Goal: Task Accomplishment & Management: Use online tool/utility

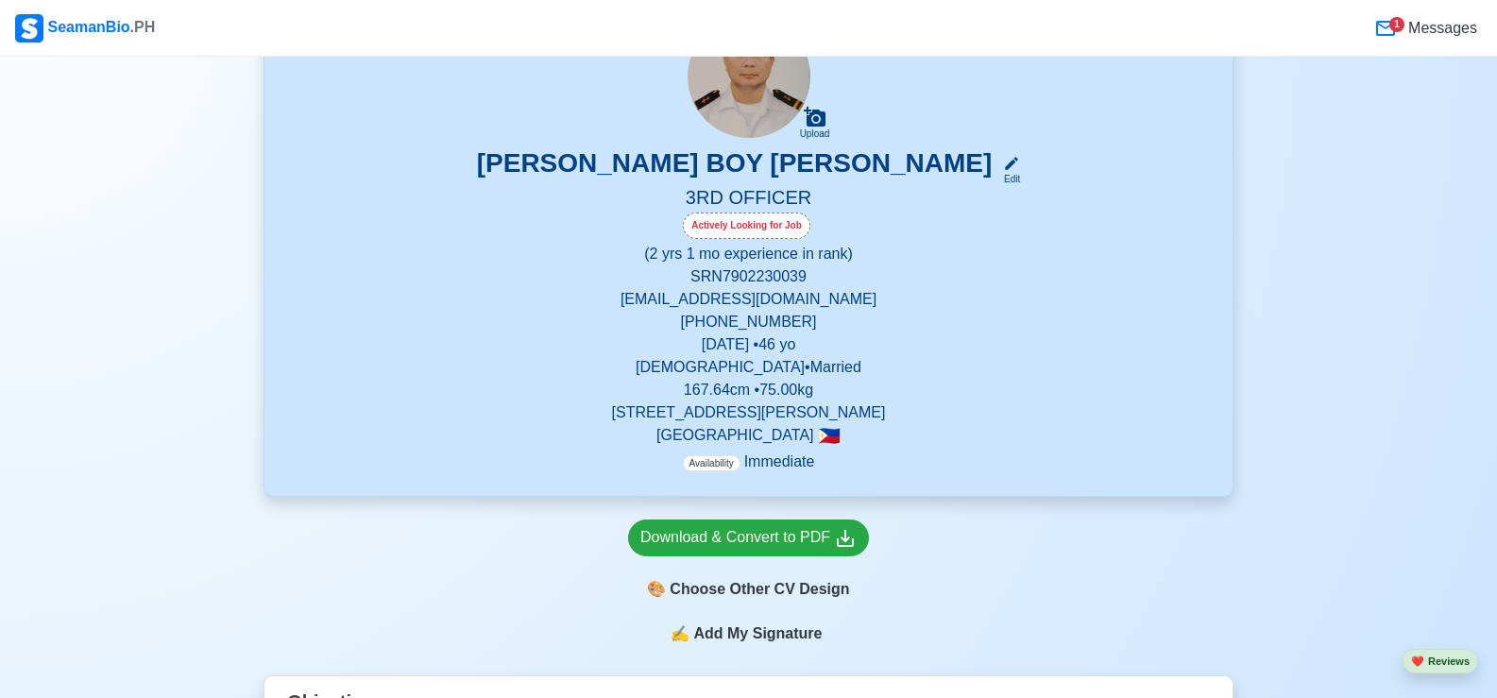
scroll to position [283, 0]
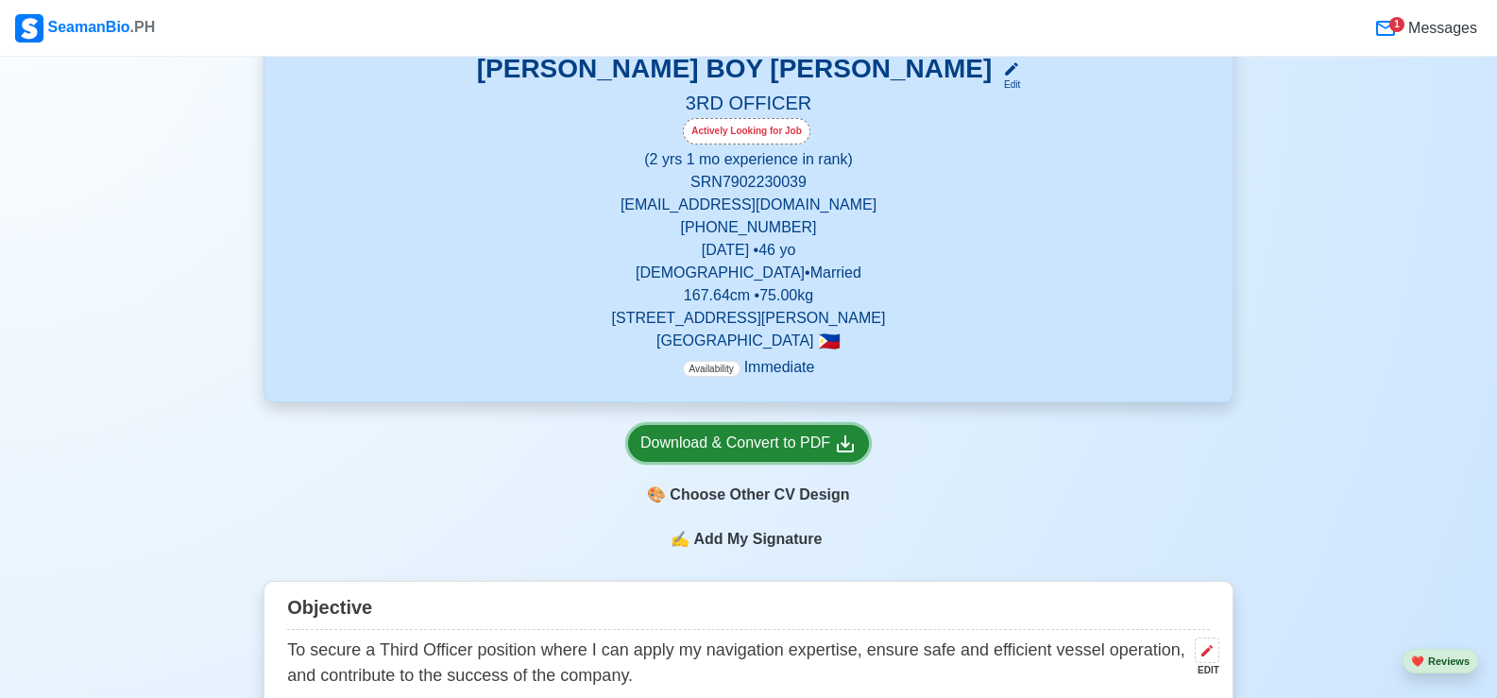
click at [795, 446] on div "Download & Convert to PDF" at bounding box center [748, 444] width 216 height 24
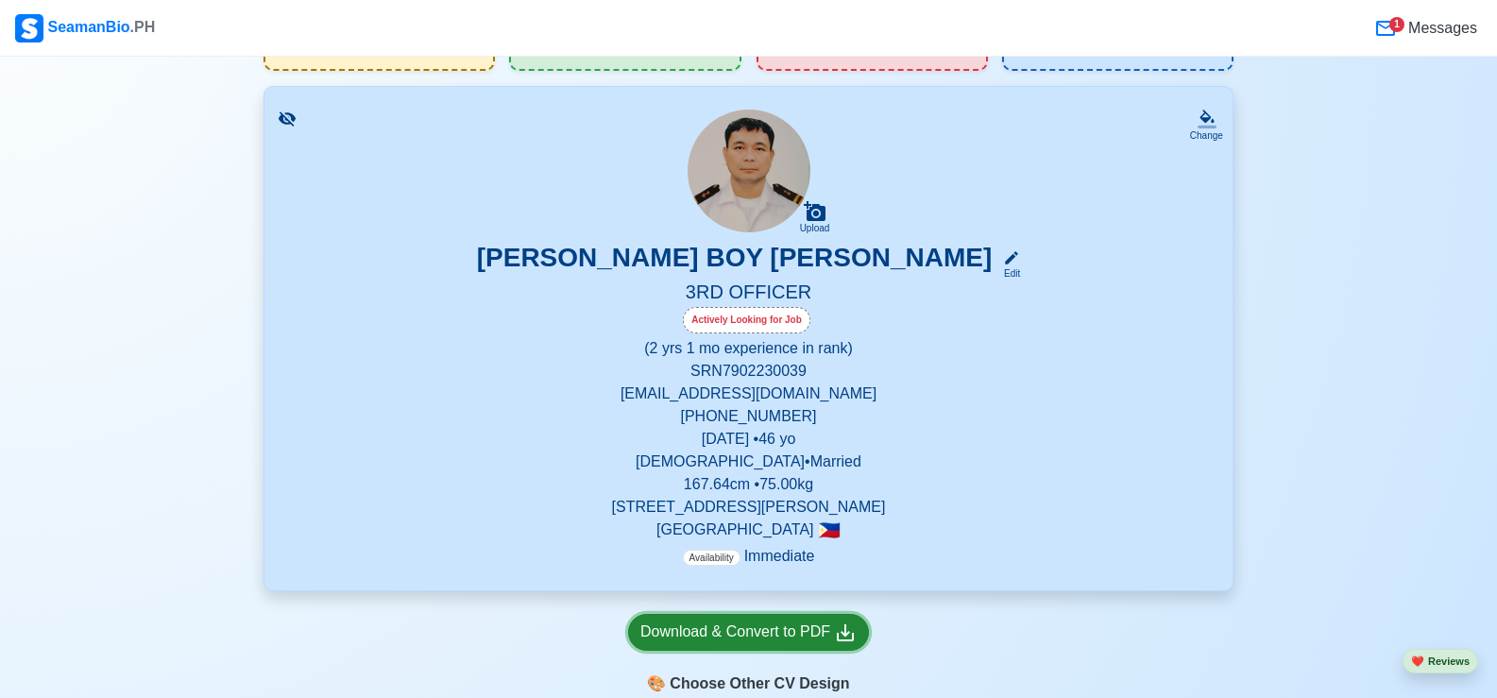
scroll to position [0, 0]
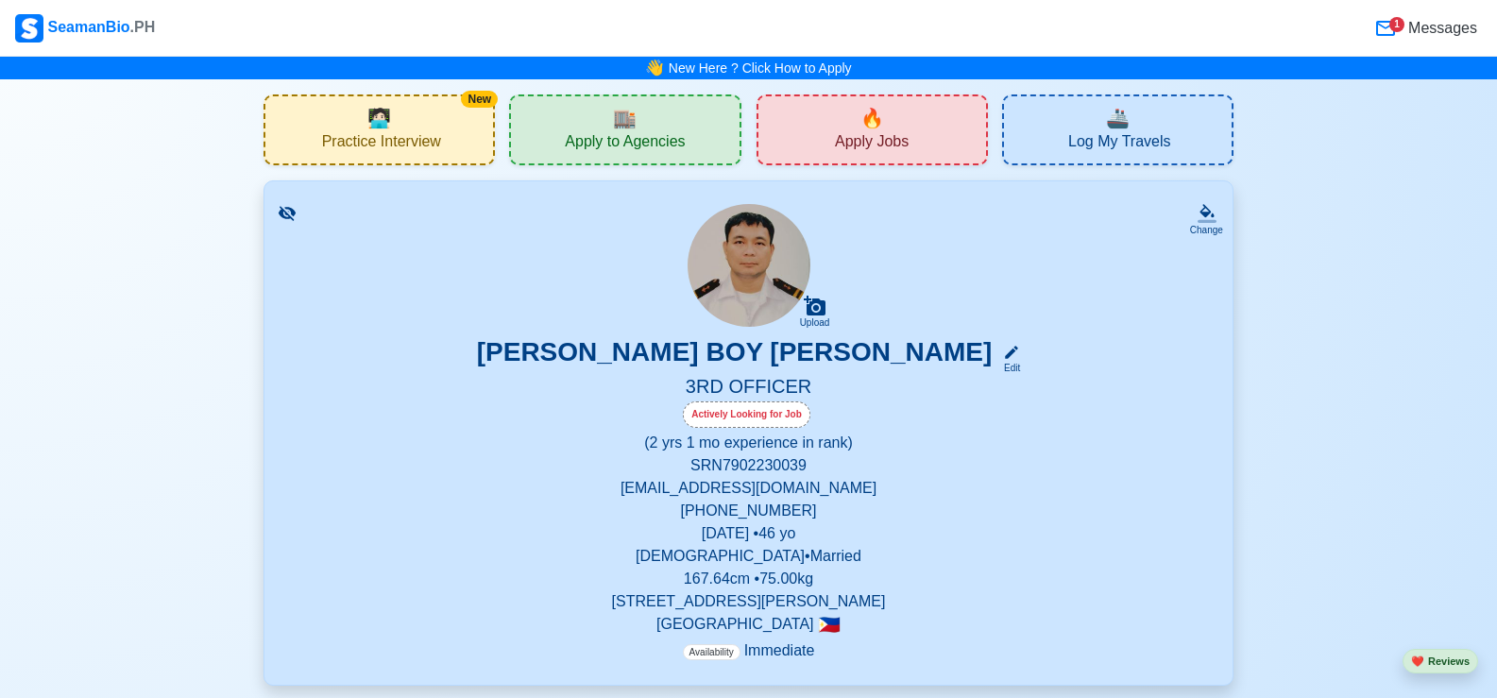
click at [954, 131] on div "🔥 Apply Jobs" at bounding box center [872, 129] width 231 height 71
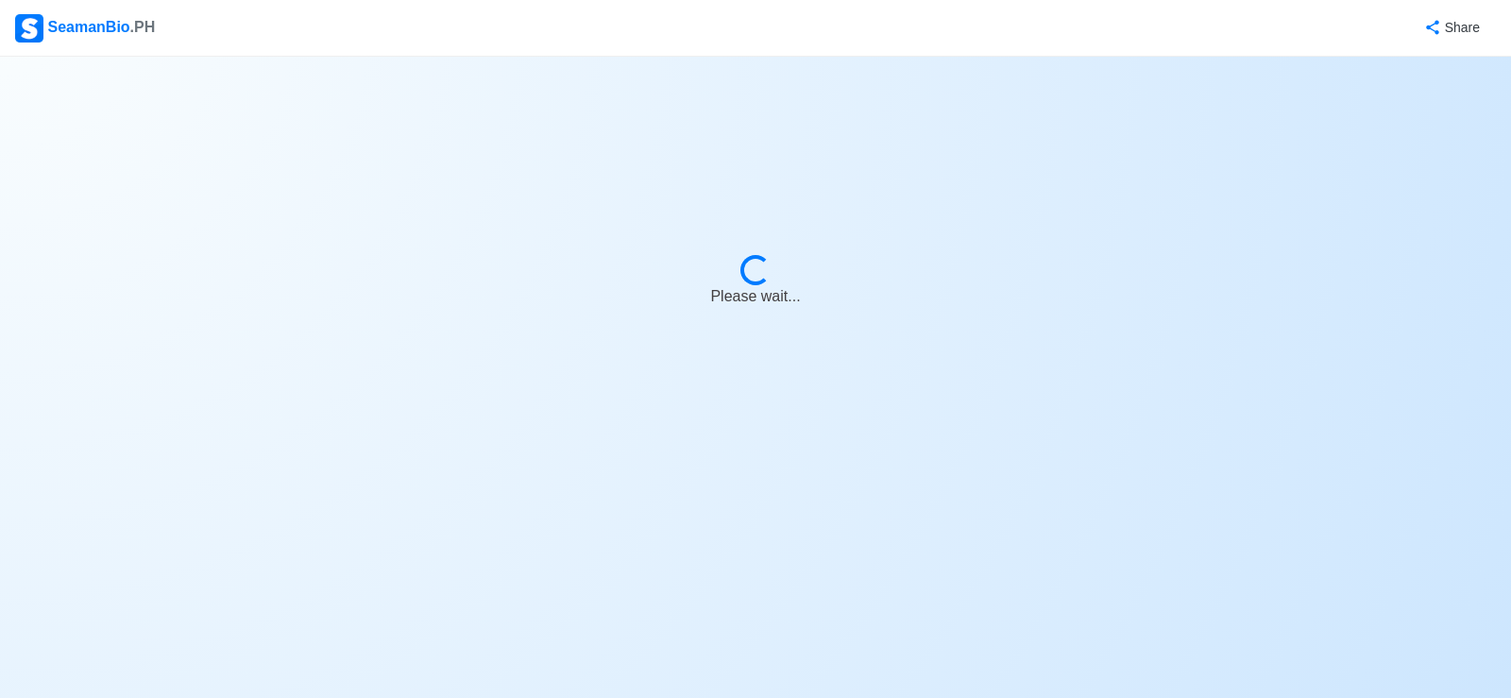
select select "3rd Officer"
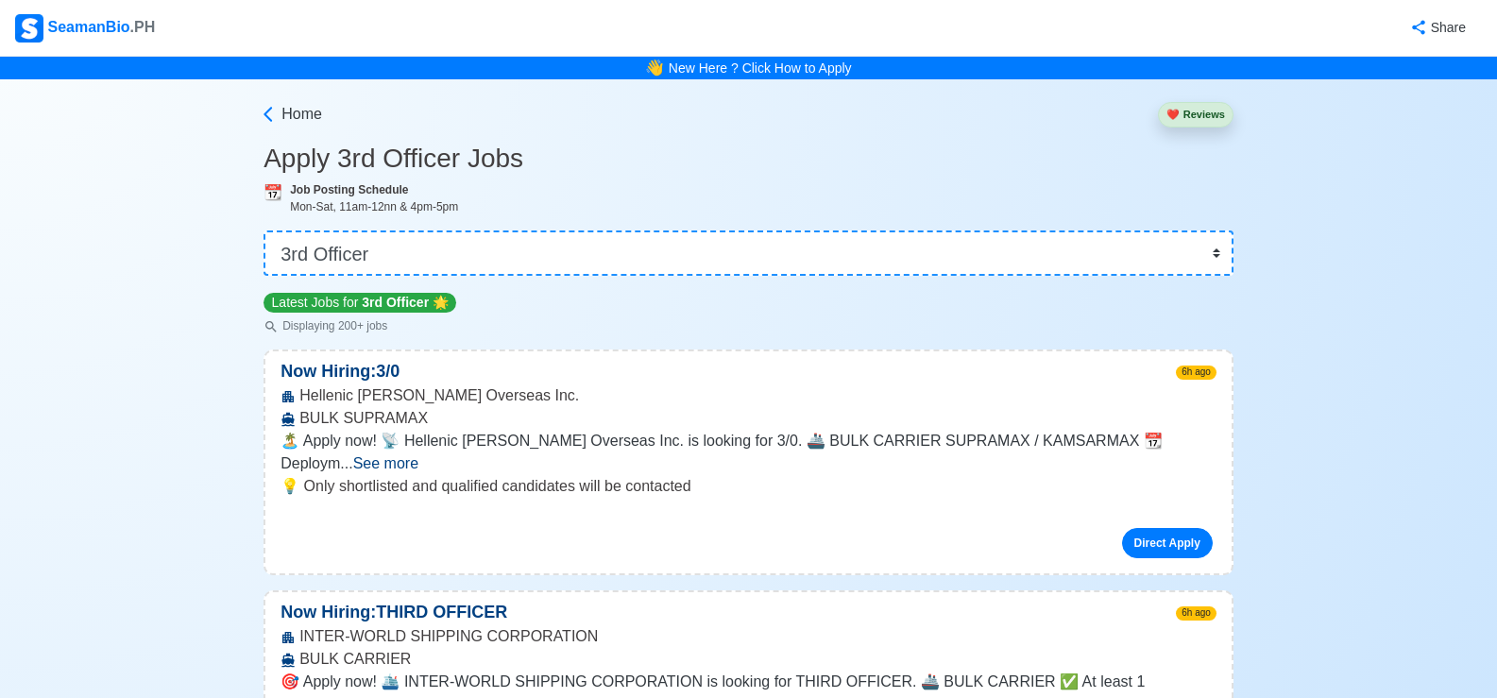
scroll to position [94, 0]
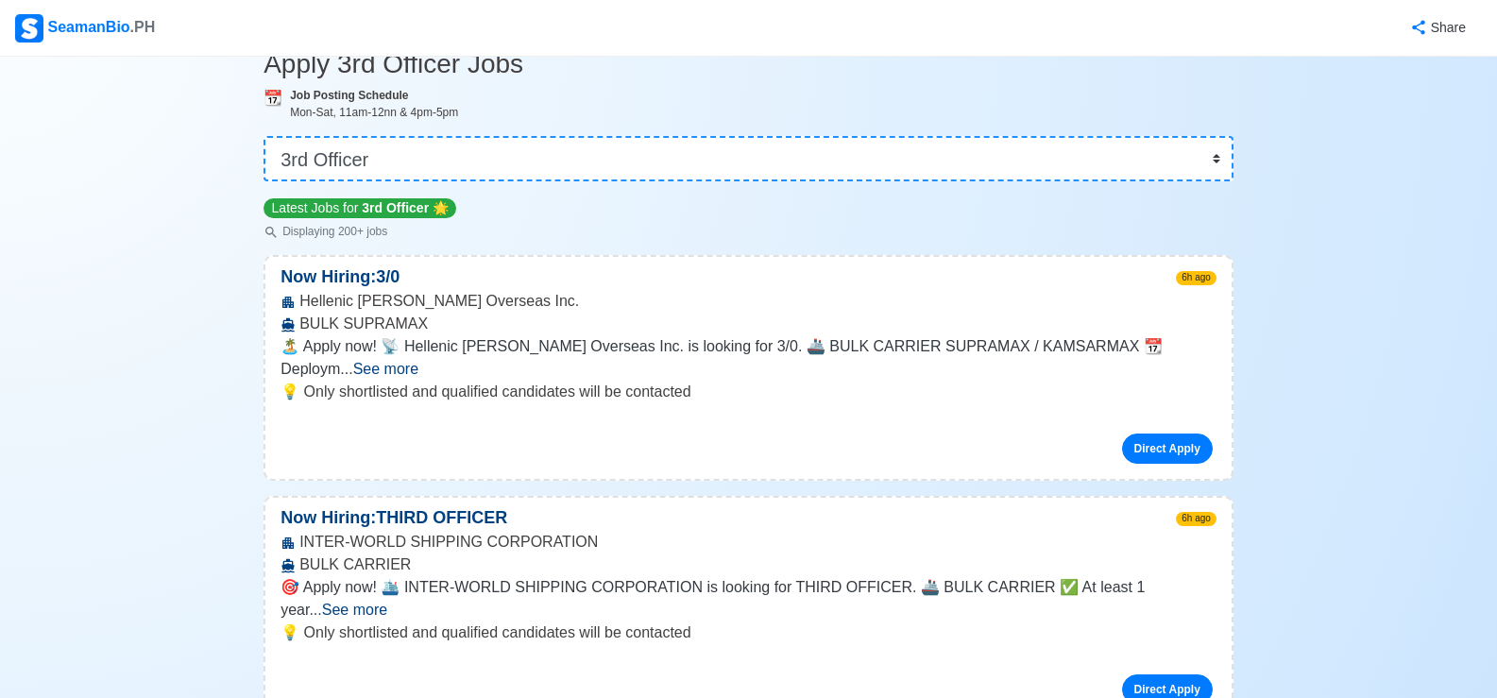
click at [418, 361] on span "See more" at bounding box center [385, 369] width 65 height 16
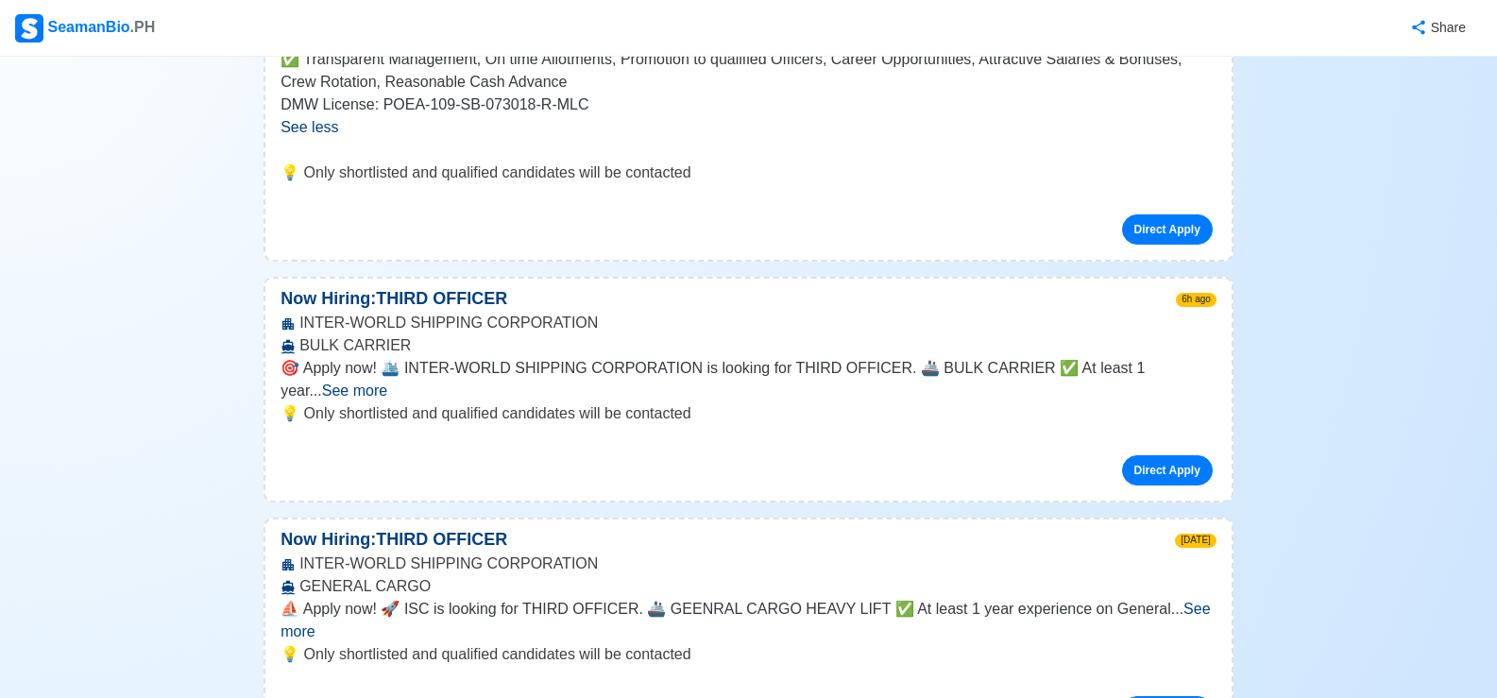
scroll to position [567, 0]
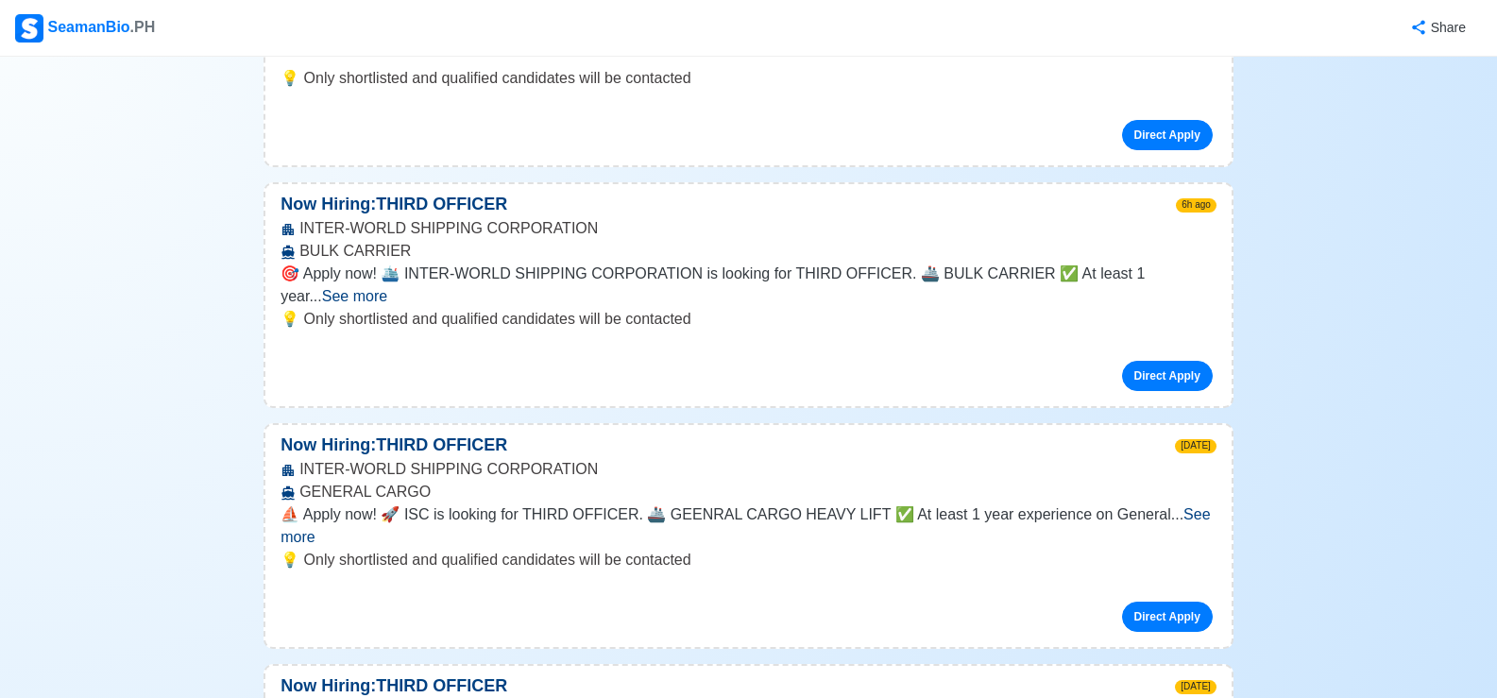
click at [1186, 506] on span "See more" at bounding box center [745, 525] width 929 height 39
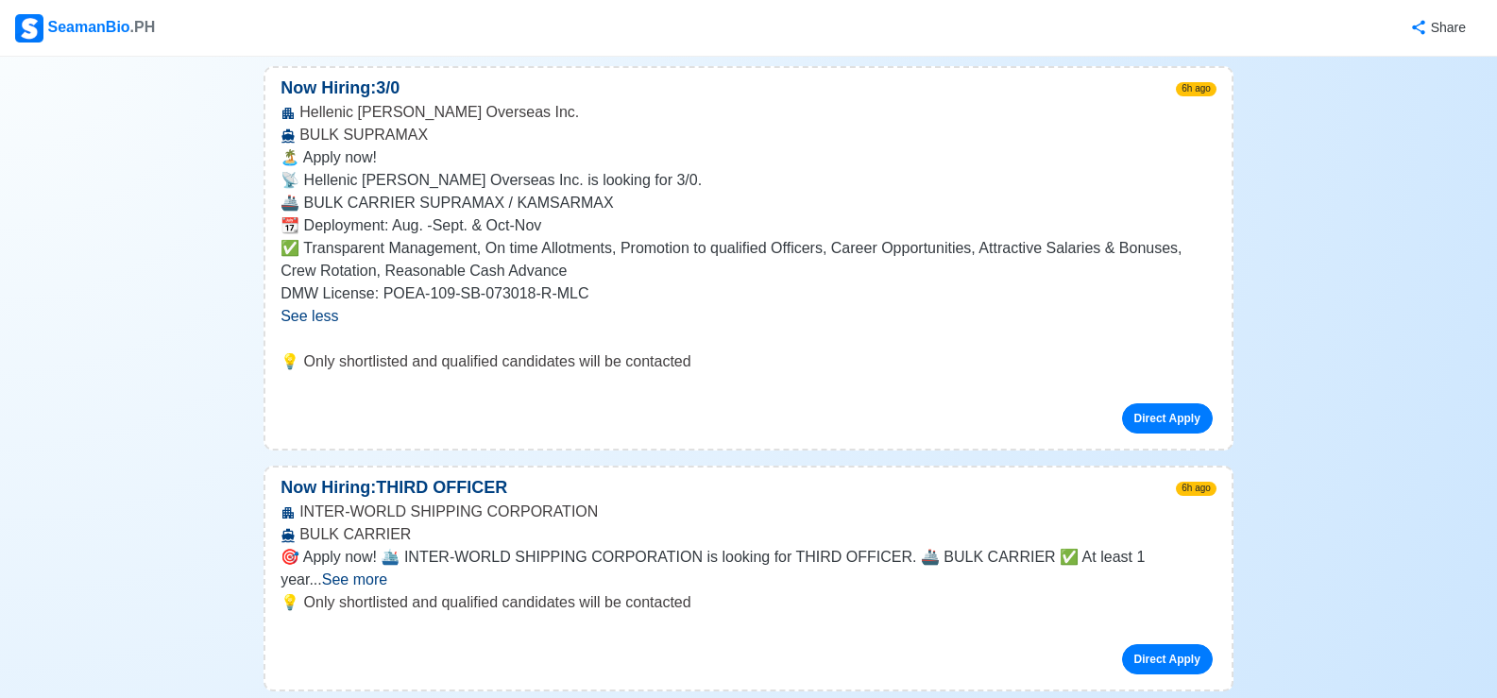
scroll to position [378, 0]
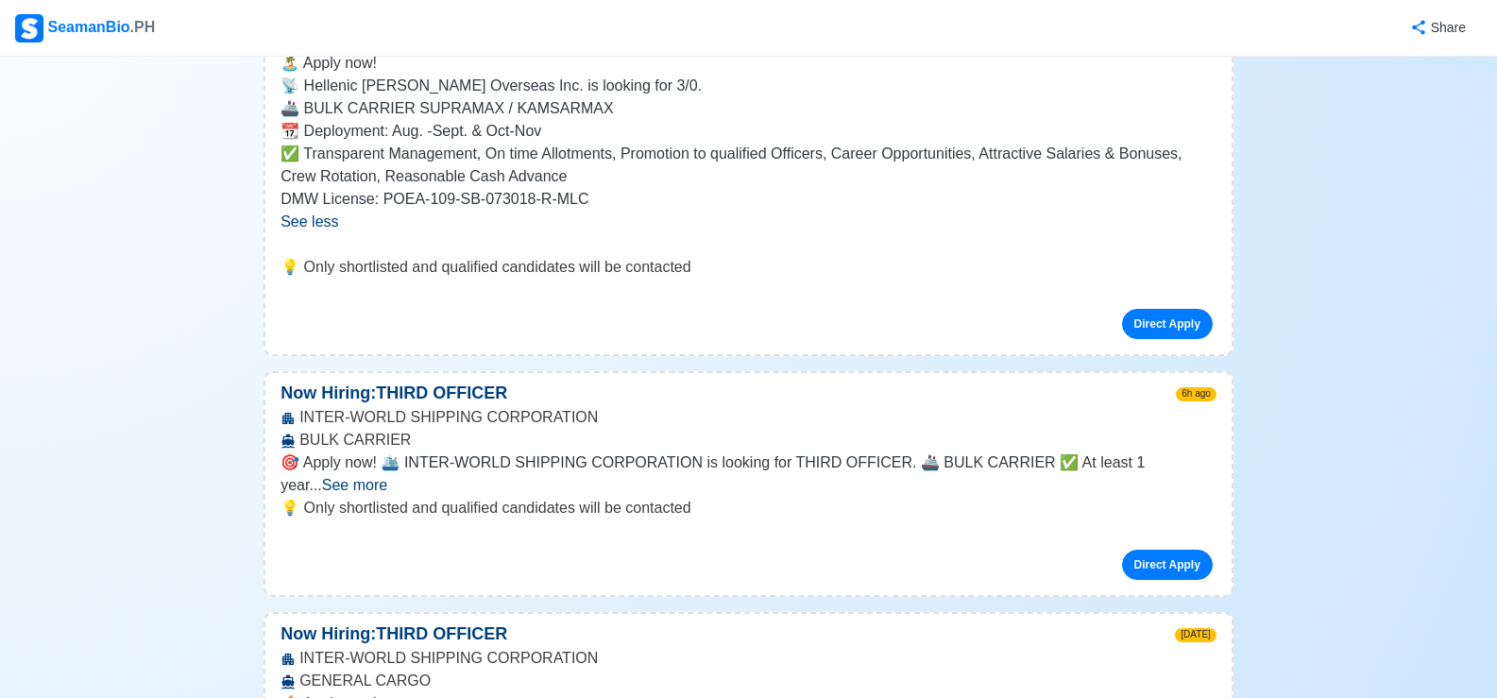
click at [387, 477] on span "See more" at bounding box center [354, 485] width 65 height 16
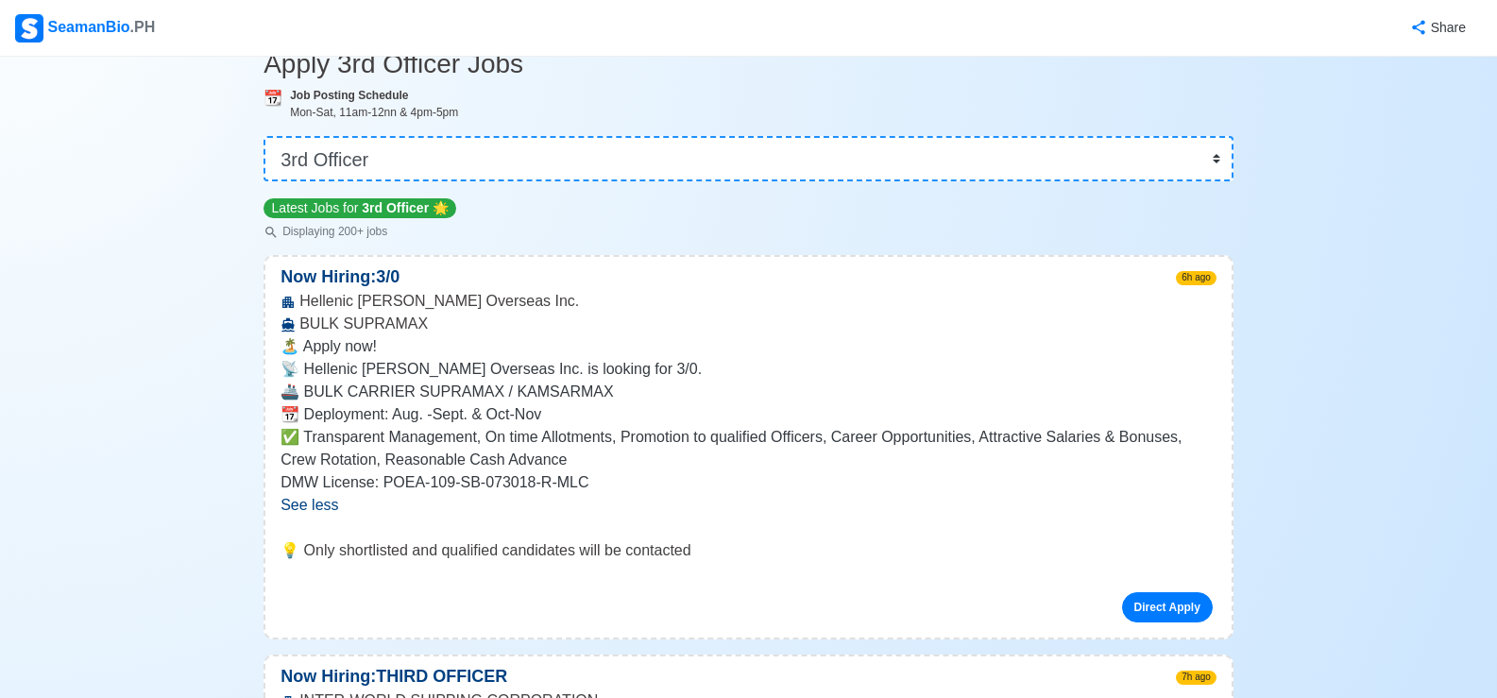
scroll to position [0, 0]
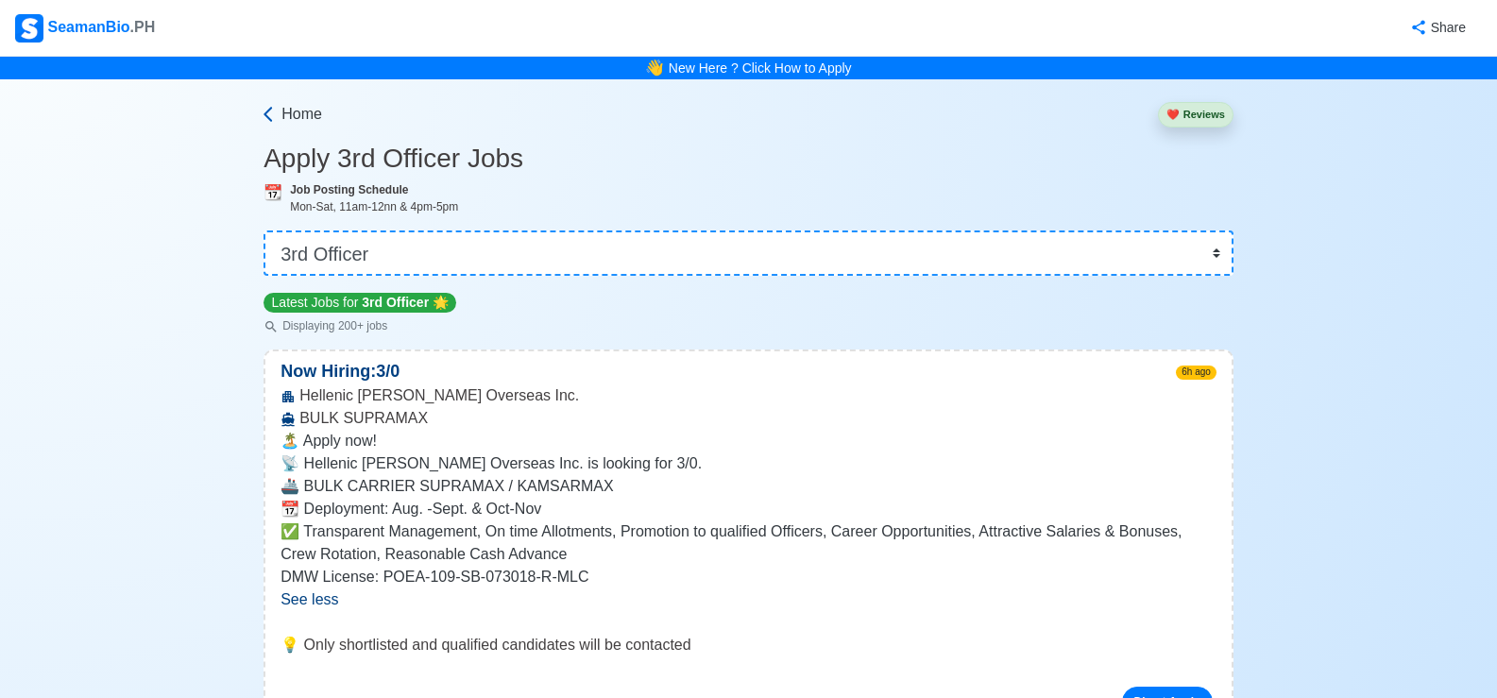
click at [315, 114] on span "Home" at bounding box center [301, 114] width 41 height 23
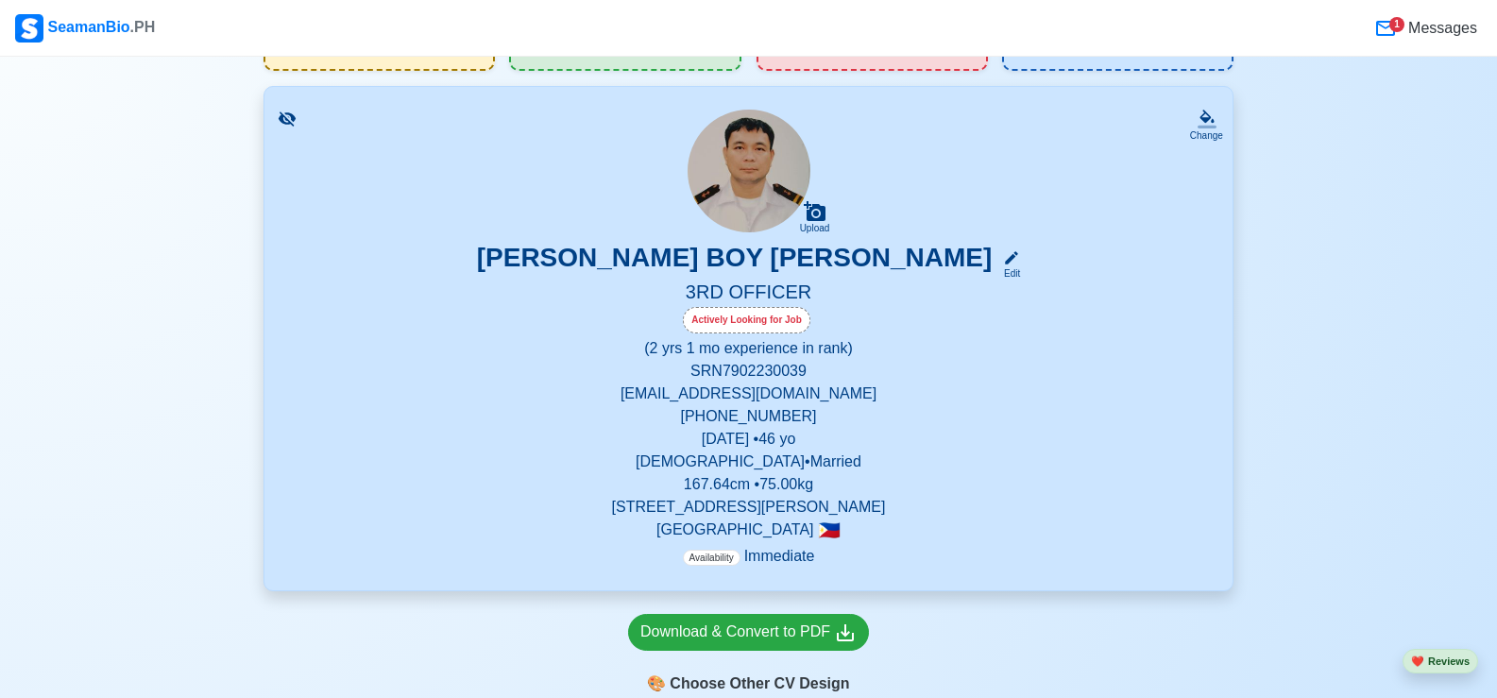
scroll to position [283, 0]
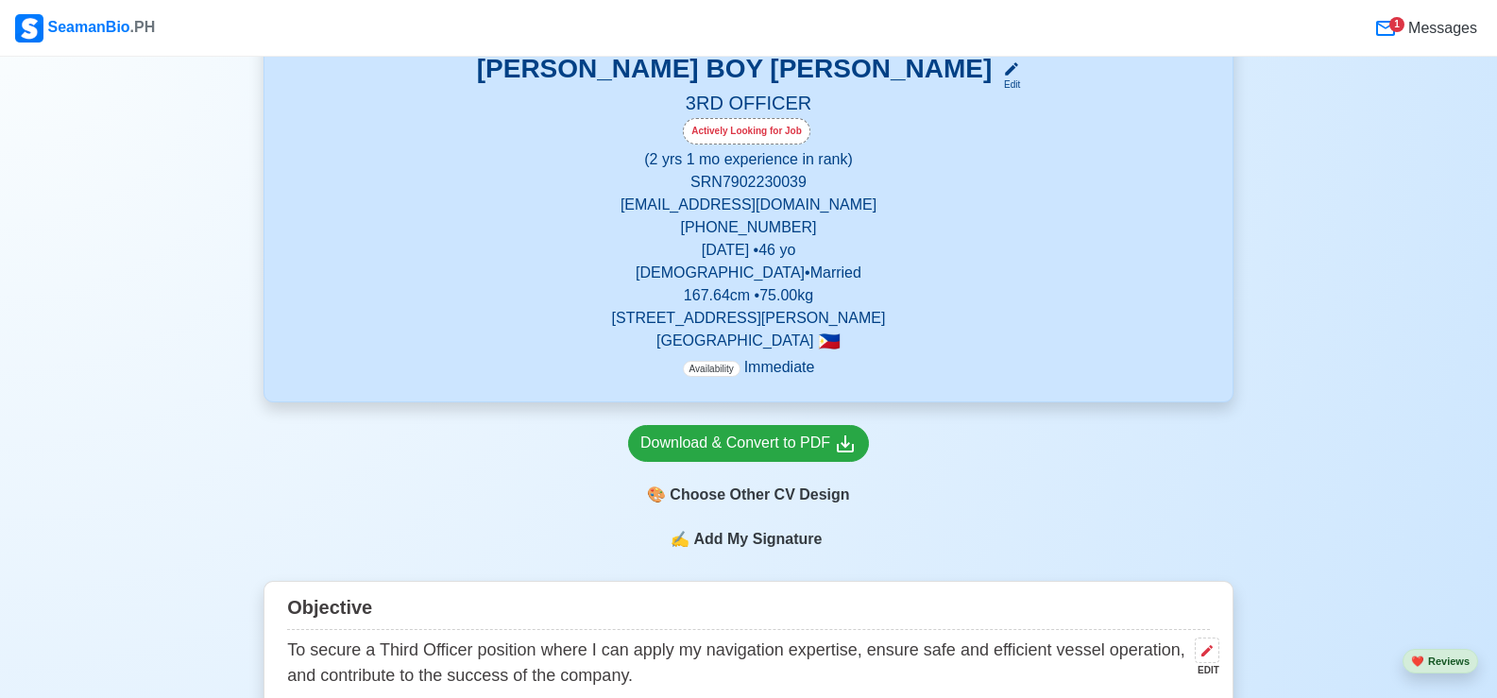
click at [792, 543] on span "Add My Signature" at bounding box center [757, 539] width 136 height 23
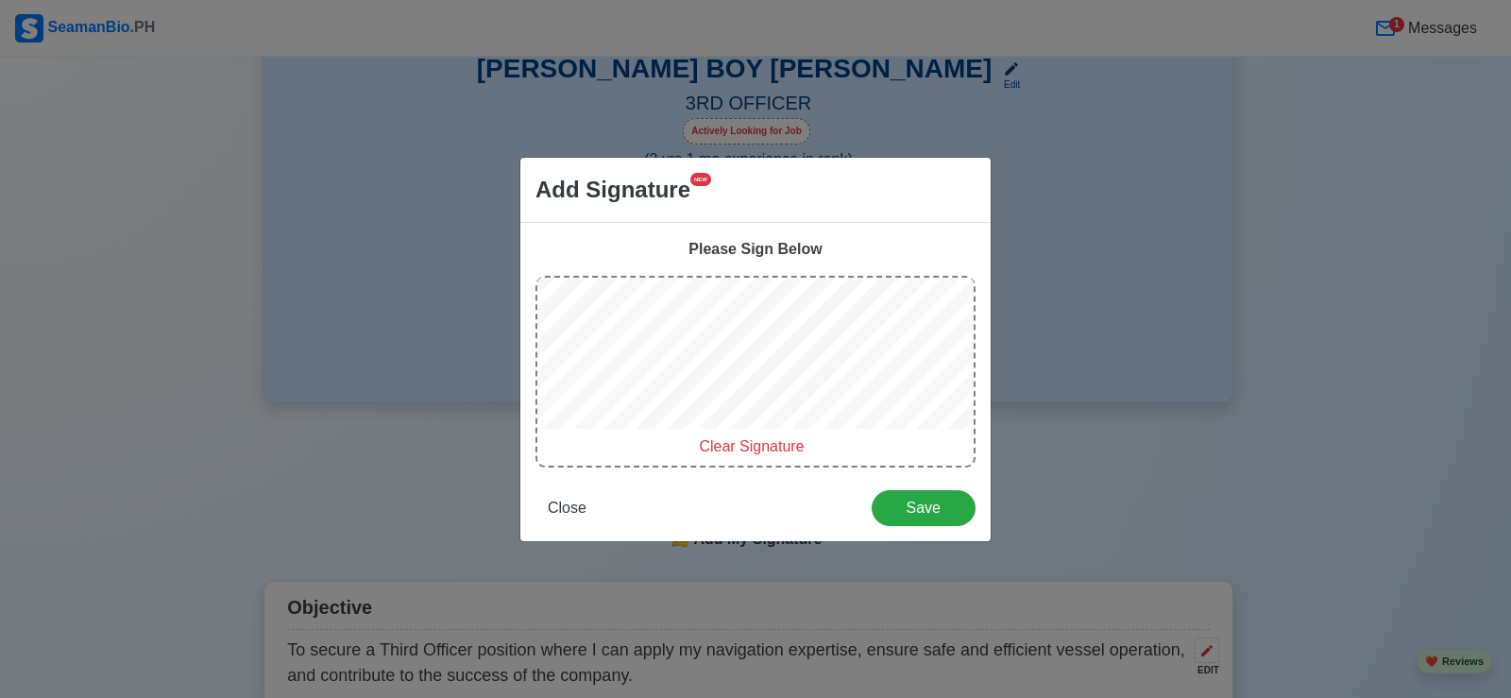
click at [729, 445] on span "Clear Signature" at bounding box center [751, 446] width 105 height 16
click at [721, 444] on span "Clear Signature" at bounding box center [751, 446] width 105 height 16
click at [760, 445] on span "Clear Signature" at bounding box center [751, 446] width 105 height 16
click at [693, 181] on span "NEW" at bounding box center [700, 179] width 21 height 13
click at [735, 444] on span "Clear Signature" at bounding box center [751, 446] width 105 height 16
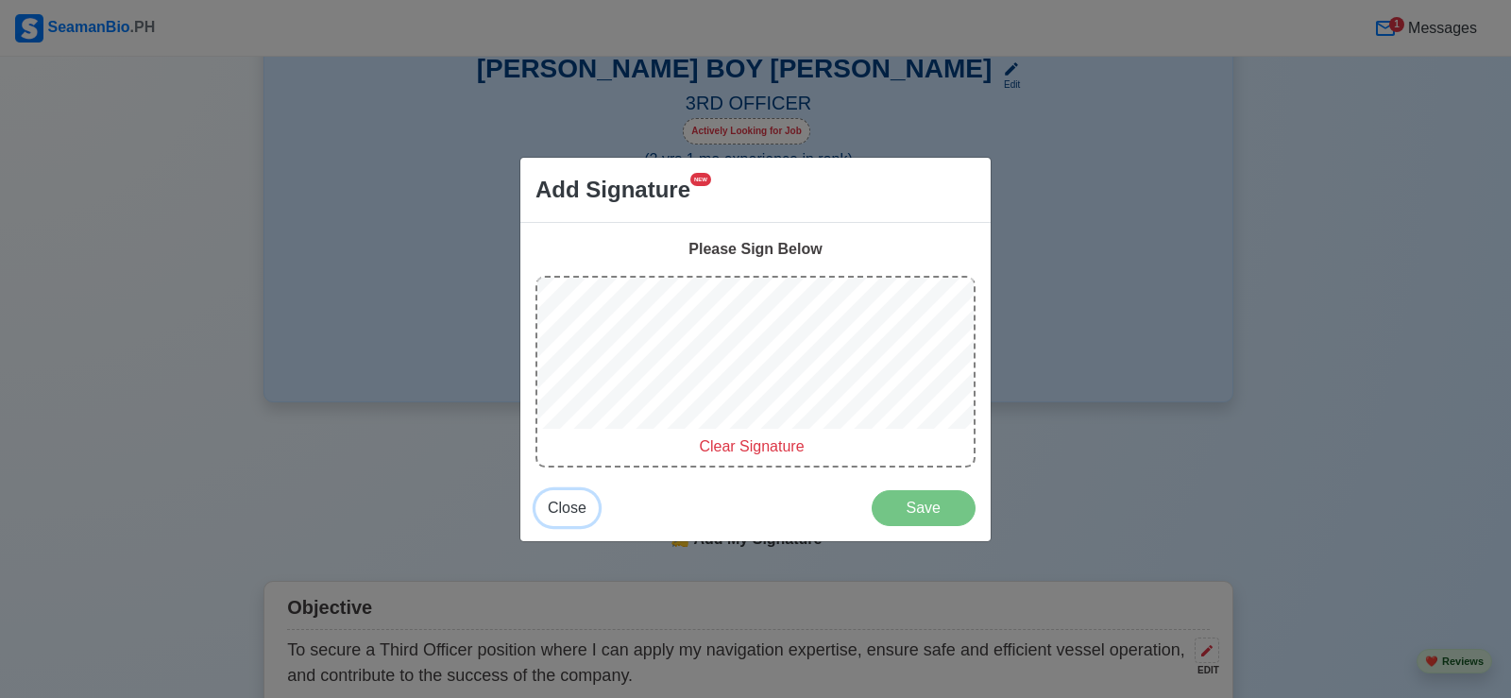
click at [569, 506] on span "Close" at bounding box center [567, 508] width 39 height 16
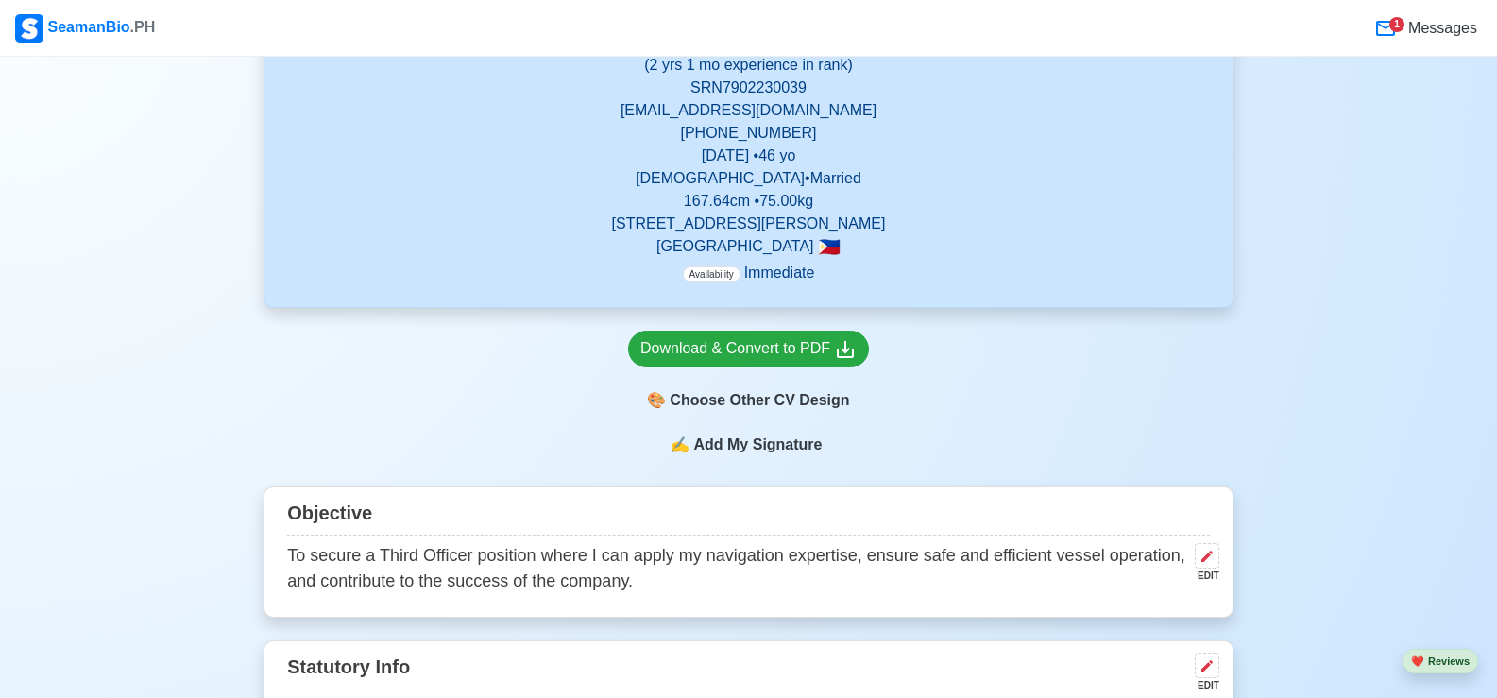
scroll to position [0, 0]
